Goal: Task Accomplishment & Management: Use online tool/utility

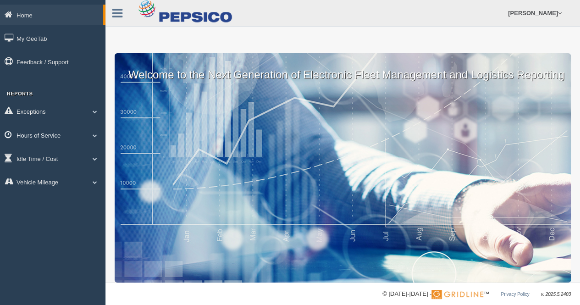
click at [43, 137] on link "Hours of Service" at bounding box center [52, 135] width 105 height 21
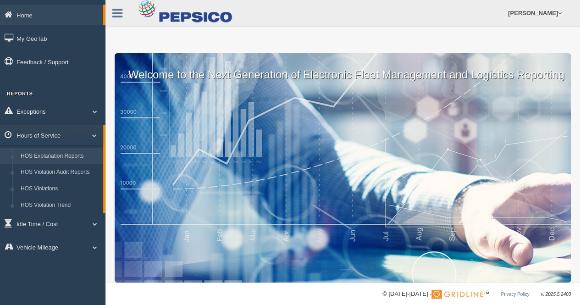
click at [48, 158] on link "HOS Explanation Reports" at bounding box center [59, 156] width 87 height 16
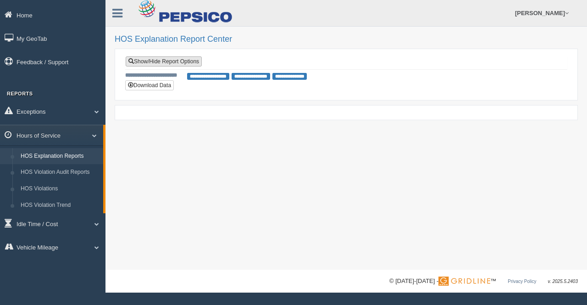
click at [171, 61] on link "Show/Hide Report Options" at bounding box center [164, 61] width 76 height 10
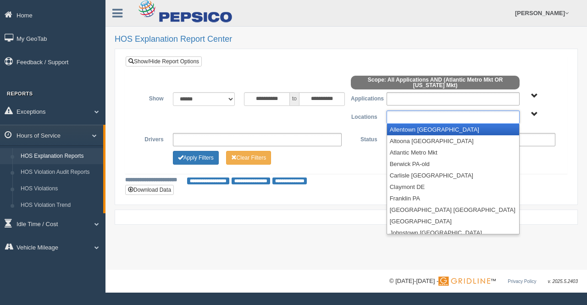
click at [400, 119] on ul at bounding box center [452, 116] width 133 height 13
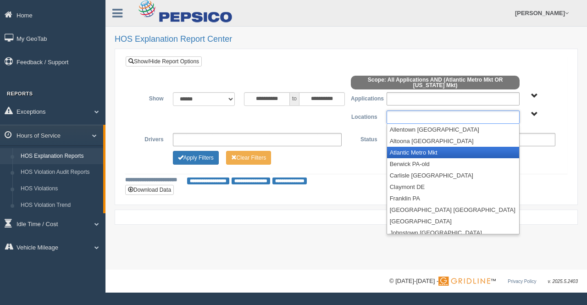
click at [418, 148] on li "Atlantic Metro Mkt" at bounding box center [453, 152] width 132 height 11
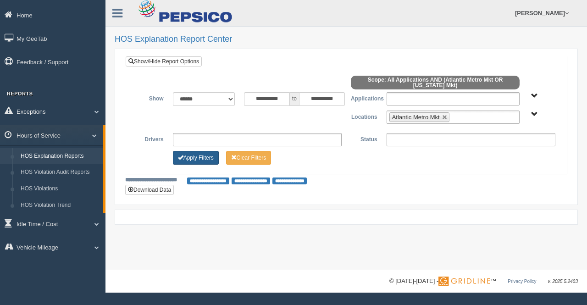
click at [201, 154] on button "Apply Filters" at bounding box center [196, 158] width 46 height 14
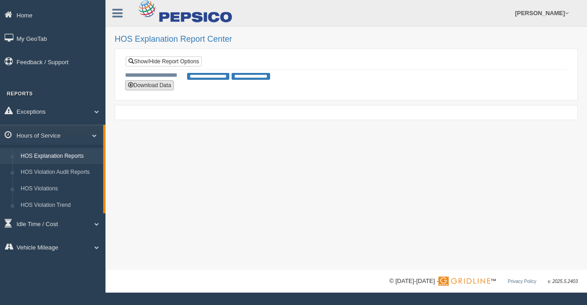
click at [155, 87] on button "Download Data" at bounding box center [149, 85] width 49 height 10
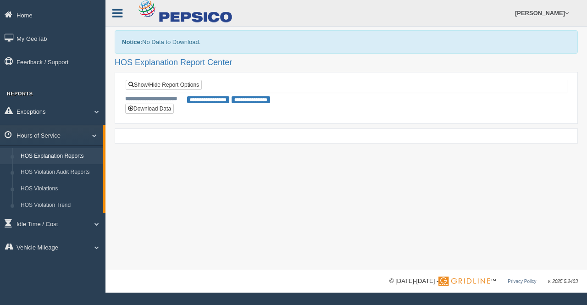
click at [115, 9] on icon at bounding box center [117, 13] width 10 height 12
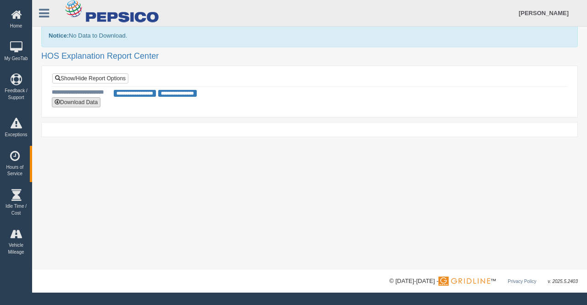
click at [73, 105] on button "Download Data" at bounding box center [76, 102] width 49 height 10
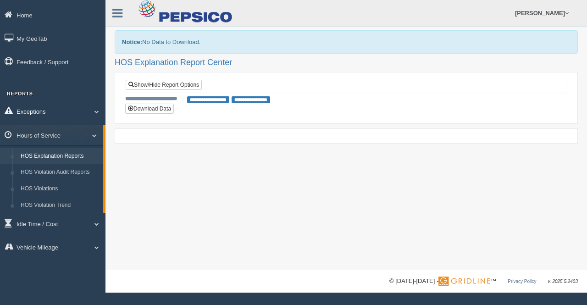
click at [98, 109] on link "Exceptions" at bounding box center [52, 111] width 105 height 21
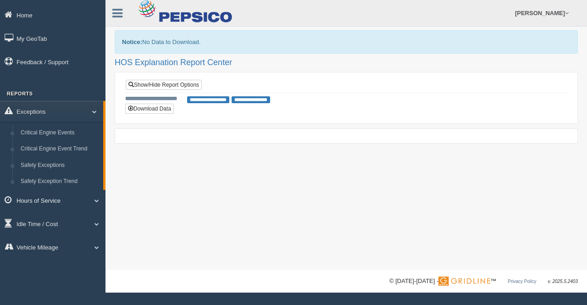
click at [55, 203] on link "Hours of Service" at bounding box center [52, 200] width 105 height 21
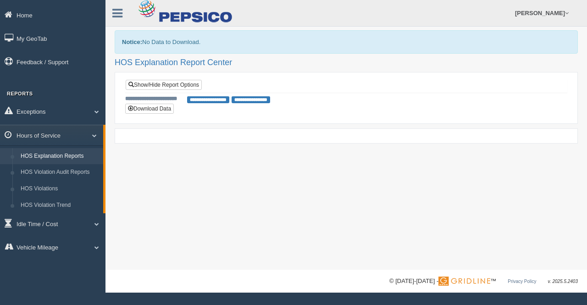
click at [38, 154] on link "HOS Explanation Reports" at bounding box center [59, 156] width 87 height 16
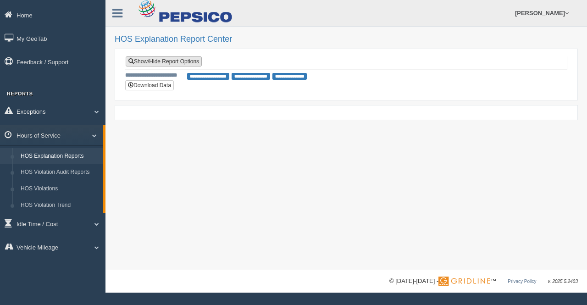
click at [165, 61] on link "Show/Hide Report Options" at bounding box center [164, 61] width 76 height 10
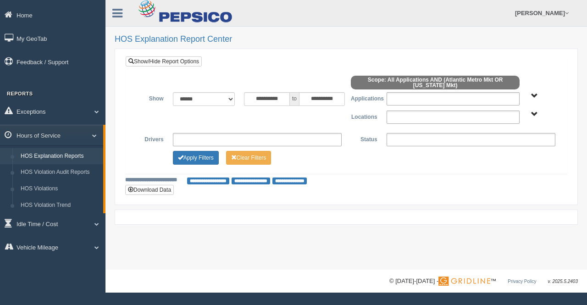
click at [410, 133] on ul at bounding box center [470, 139] width 169 height 13
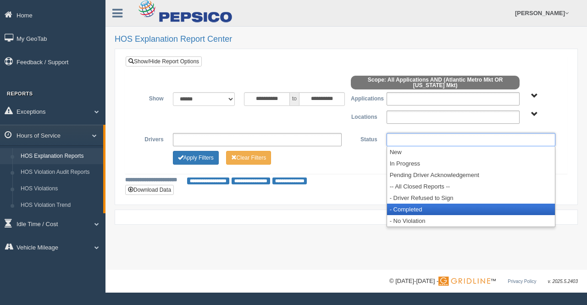
click at [420, 204] on li "- Completed" at bounding box center [471, 208] width 168 height 11
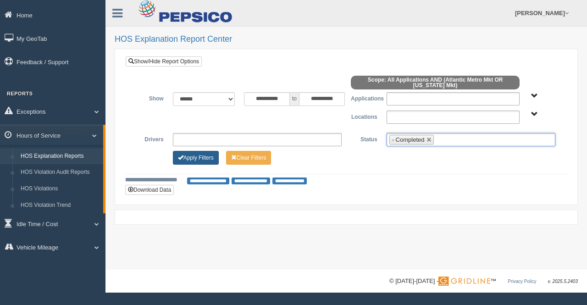
click at [219, 154] on button "Apply Filters" at bounding box center [196, 158] width 46 height 14
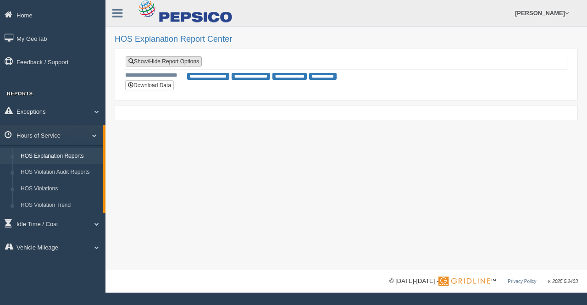
click at [170, 63] on link "Show/Hide Report Options" at bounding box center [164, 61] width 76 height 10
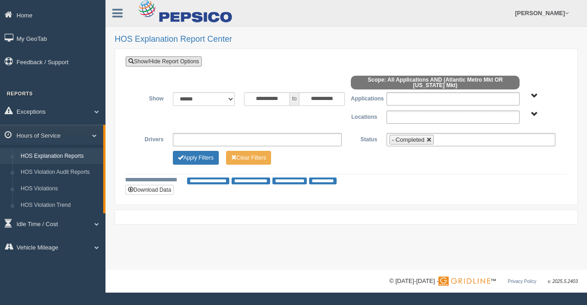
click at [429, 140] on link at bounding box center [428, 139] width 5 height 5
type input "**********"
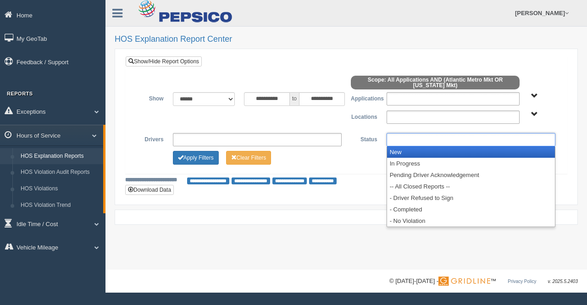
click at [414, 139] on input "text" at bounding box center [417, 139] width 57 height 11
click at [404, 155] on li "New" at bounding box center [471, 151] width 168 height 11
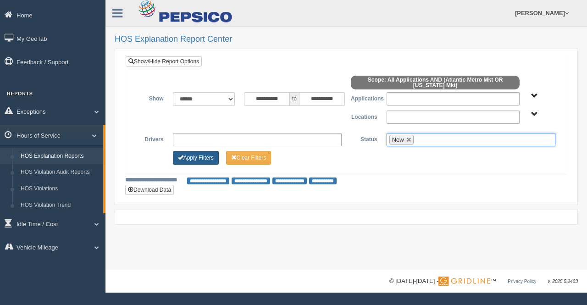
click at [184, 158] on button "Apply Filters" at bounding box center [196, 158] width 46 height 14
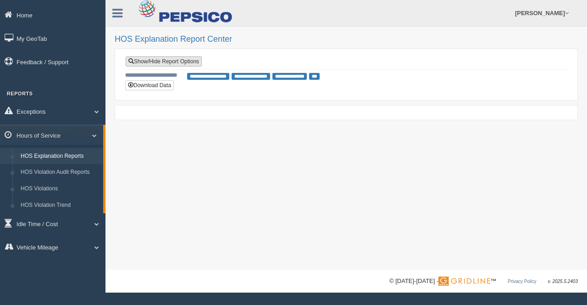
click at [187, 63] on link "Show/Hide Report Options" at bounding box center [164, 61] width 76 height 10
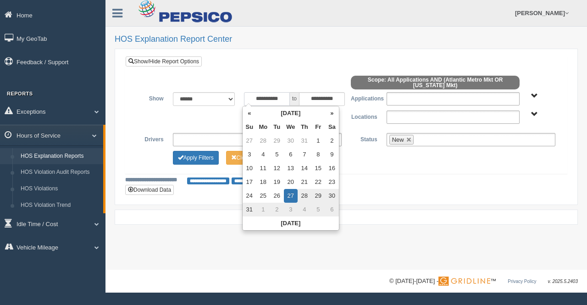
click at [284, 96] on input "**********" at bounding box center [267, 99] width 46 height 14
click at [252, 116] on th "«" at bounding box center [249, 113] width 14 height 14
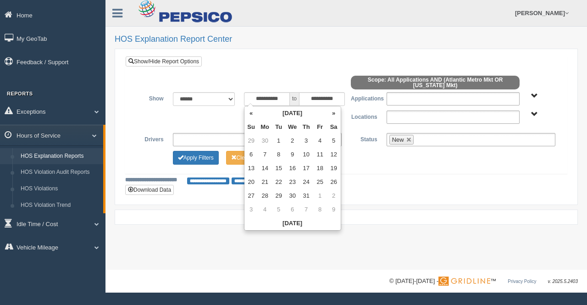
click at [252, 116] on th "«" at bounding box center [251, 113] width 14 height 14
click at [256, 152] on td "1" at bounding box center [251, 155] width 14 height 14
type input "**********"
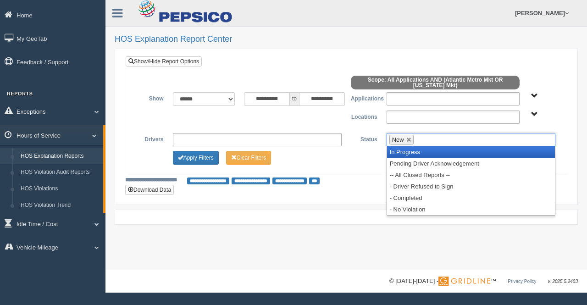
click at [407, 142] on li "New" at bounding box center [401, 140] width 24 height 10
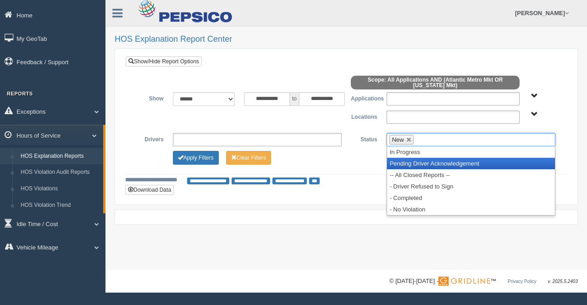
click at [412, 158] on li "Pending Driver Acknowledgement" at bounding box center [471, 163] width 168 height 11
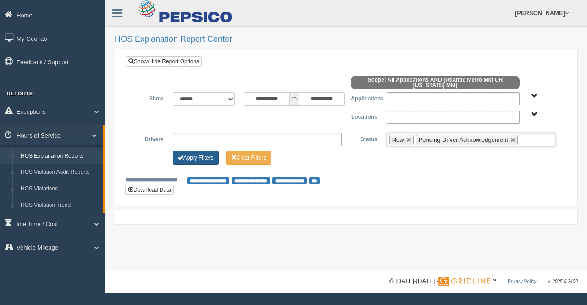
click at [202, 158] on button "Apply Filters" at bounding box center [196, 158] width 46 height 14
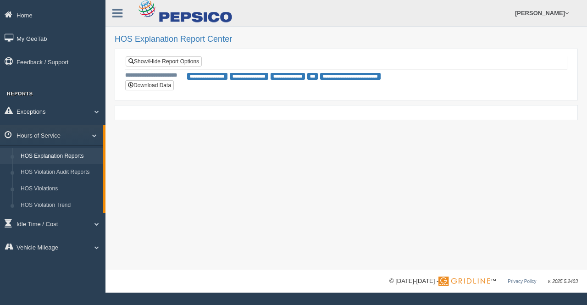
click at [41, 39] on link "My GeoTab" at bounding box center [52, 38] width 105 height 21
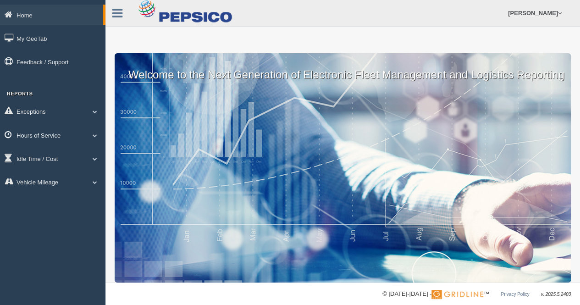
click at [71, 138] on link "Hours of Service" at bounding box center [52, 135] width 105 height 21
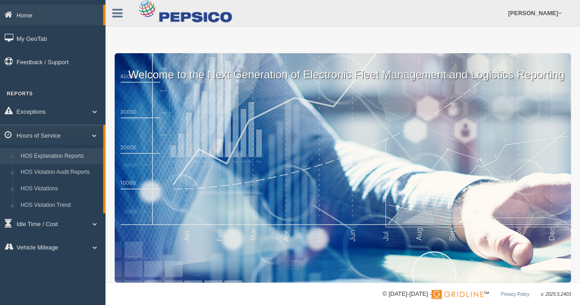
click at [65, 155] on link "HOS Explanation Reports" at bounding box center [59, 156] width 87 height 16
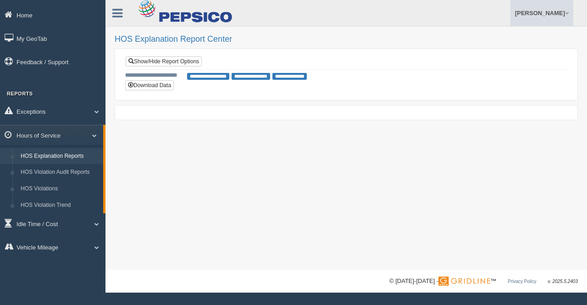
click at [565, 14] on span at bounding box center [567, 13] width 4 height 6
click at [521, 36] on link "Feedback/Support" at bounding box center [522, 36] width 100 height 19
